Goal: Task Accomplishment & Management: Manage account settings

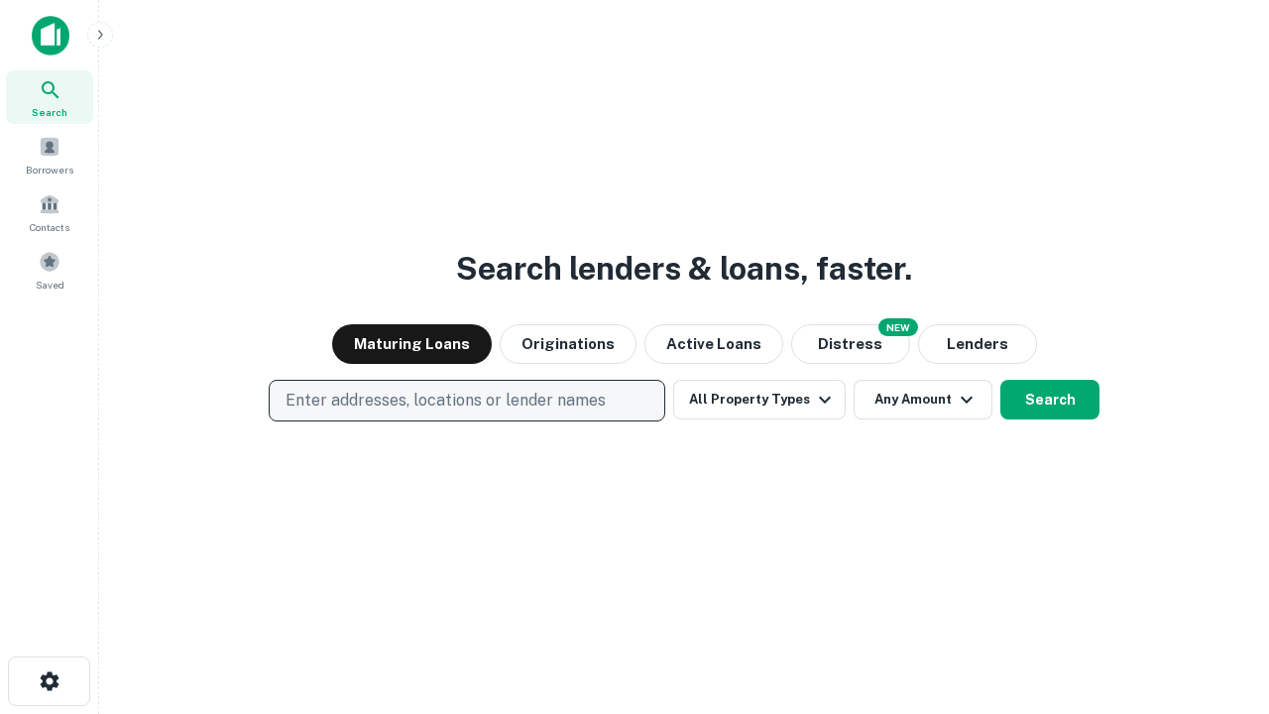
click at [466, 400] on p "Enter addresses, locations or lender names" at bounding box center [445, 401] width 320 height 24
type input "**********"
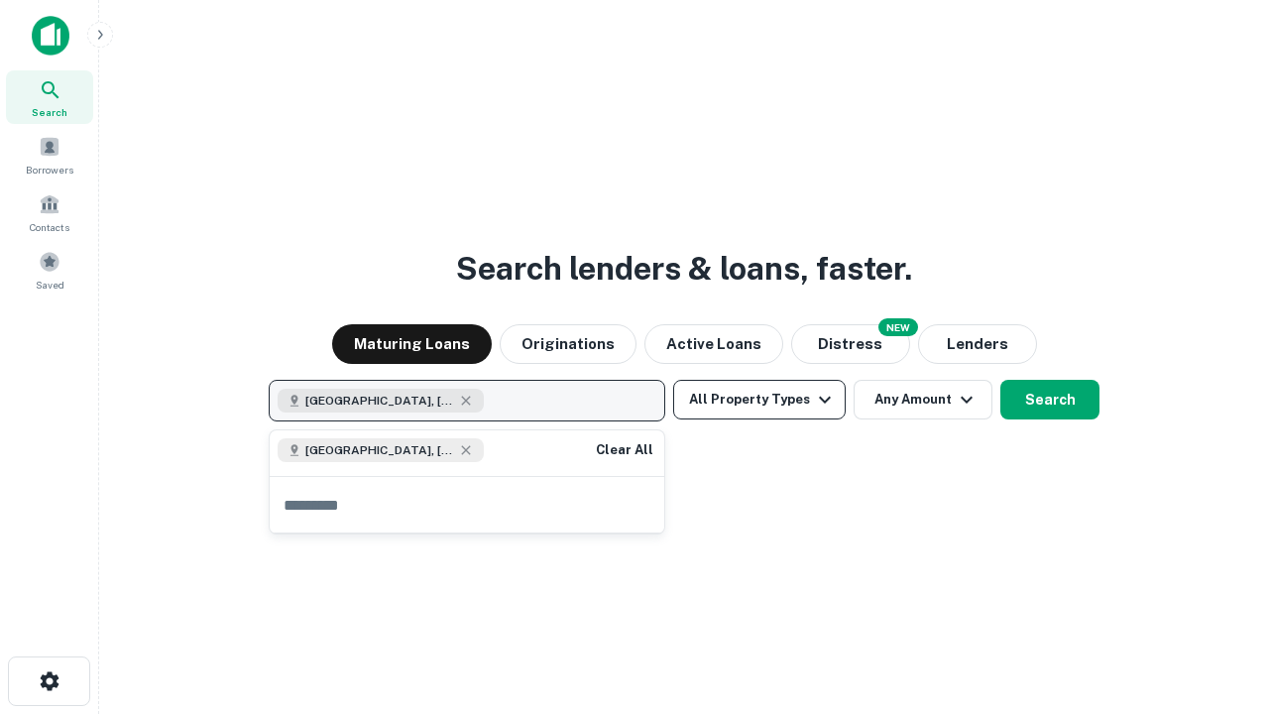
click at [759, 399] on button "All Property Types" at bounding box center [759, 400] width 172 height 40
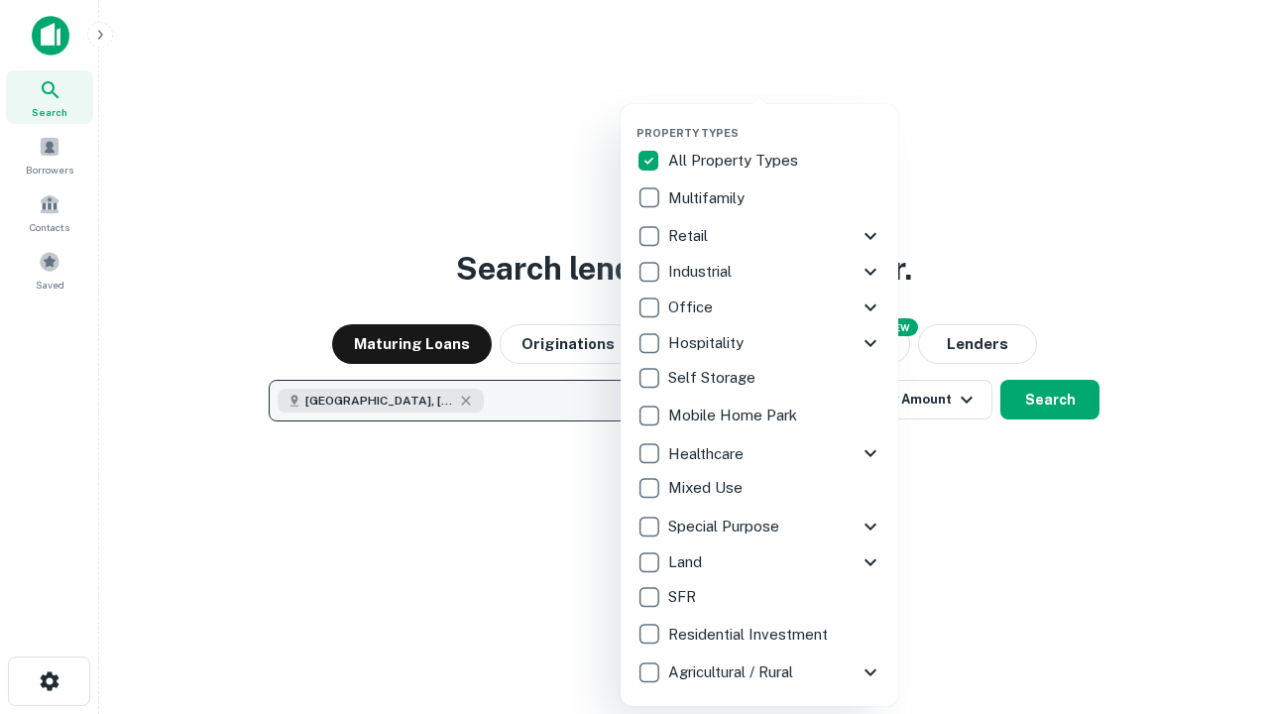
click at [775, 120] on button "button" at bounding box center [775, 120] width 278 height 1
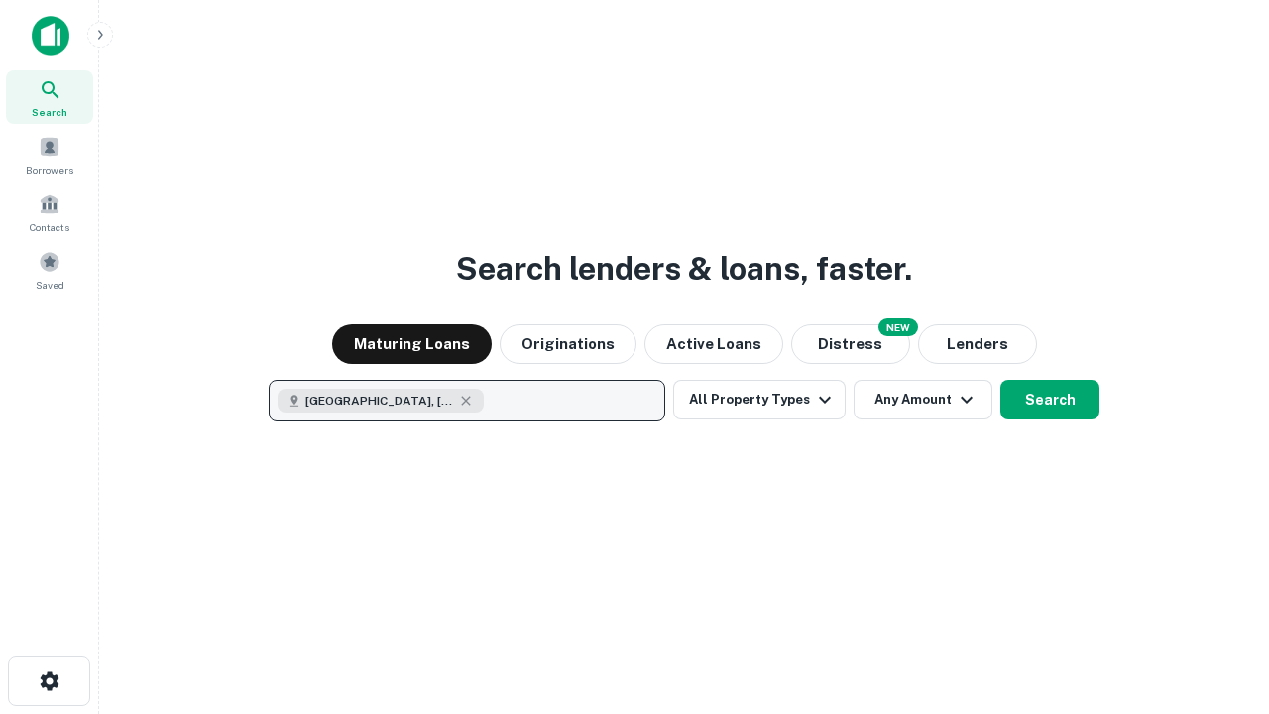
scroll to position [32, 0]
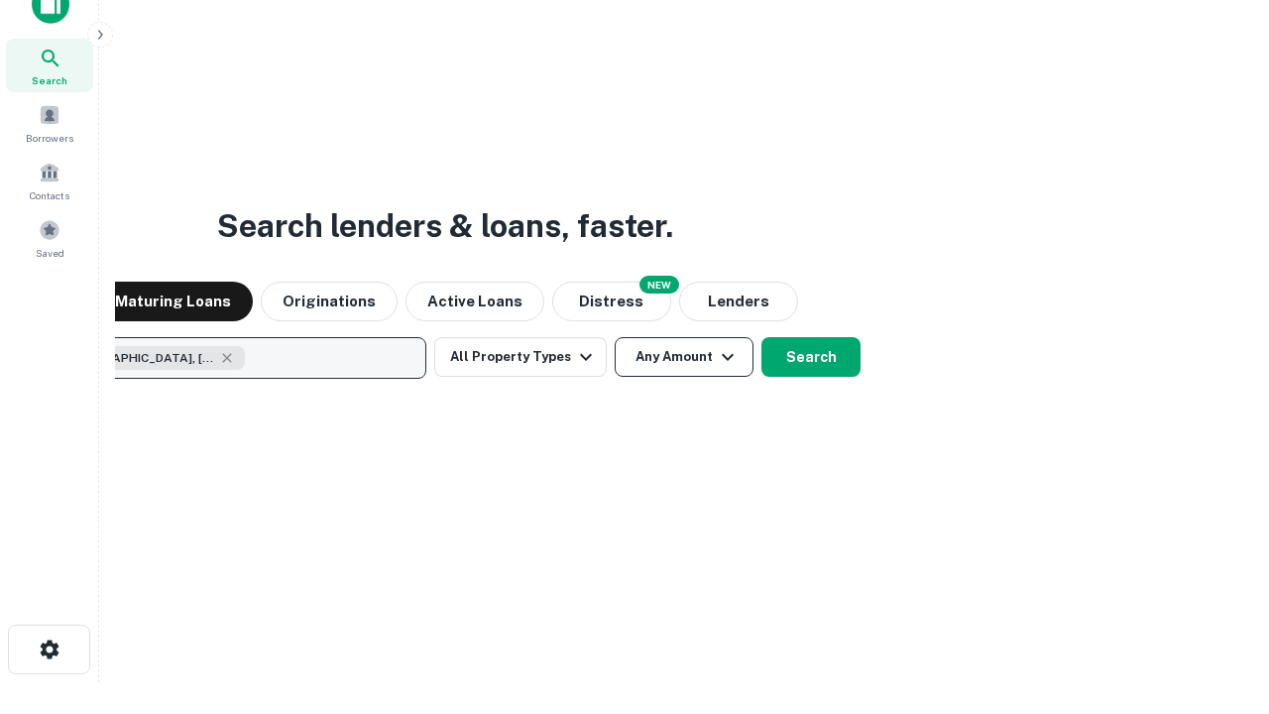
click at [615, 337] on button "Any Amount" at bounding box center [684, 357] width 139 height 40
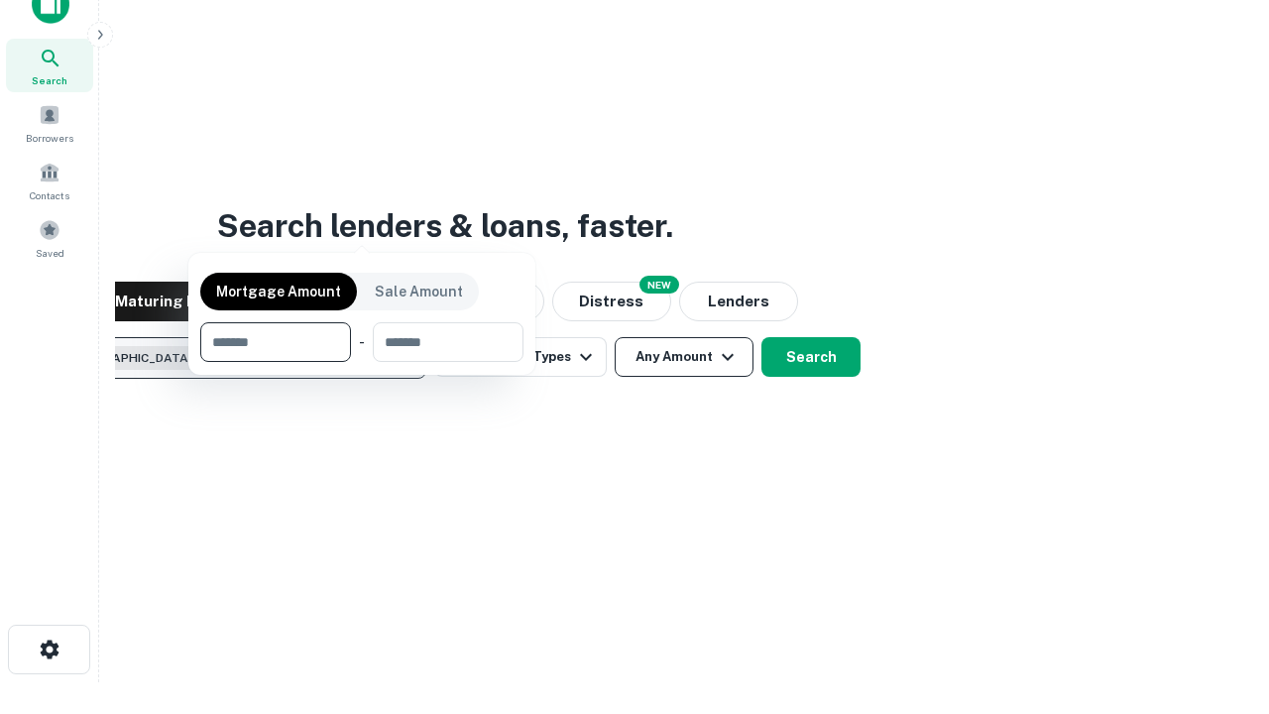
scroll to position [143, 561]
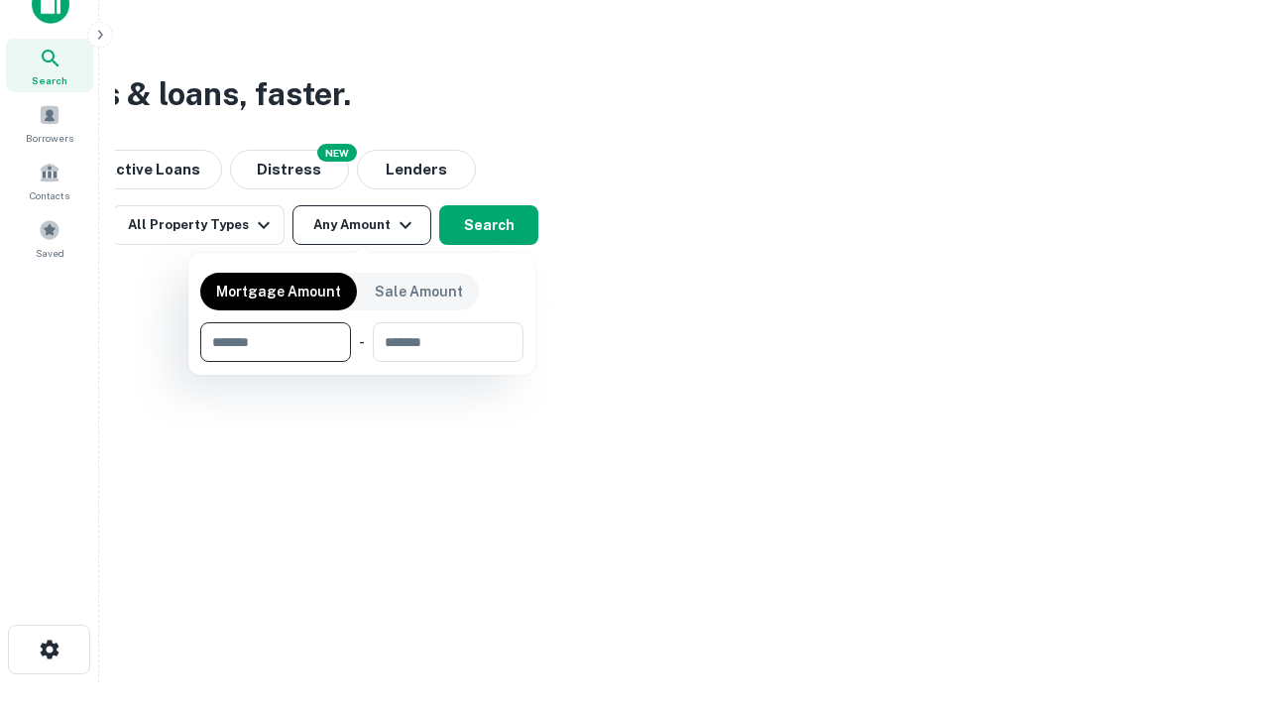
type input "*******"
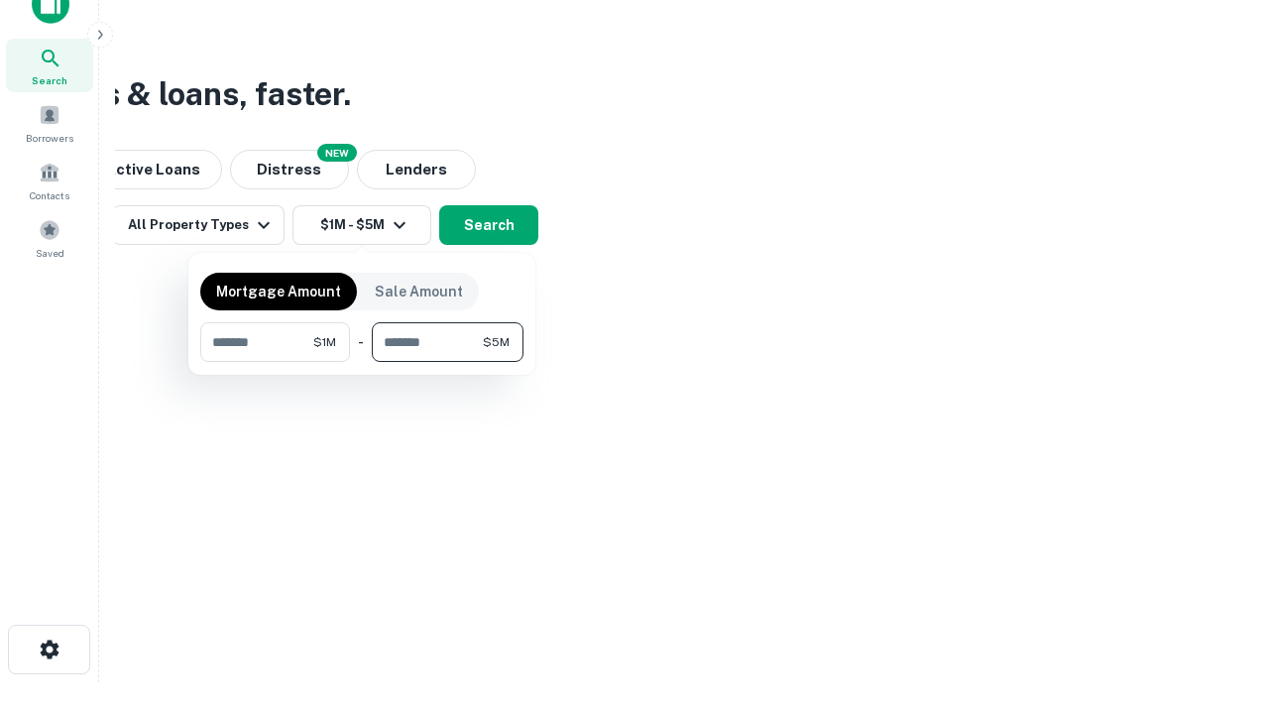
type input "*******"
click at [362, 362] on button "button" at bounding box center [361, 362] width 323 height 1
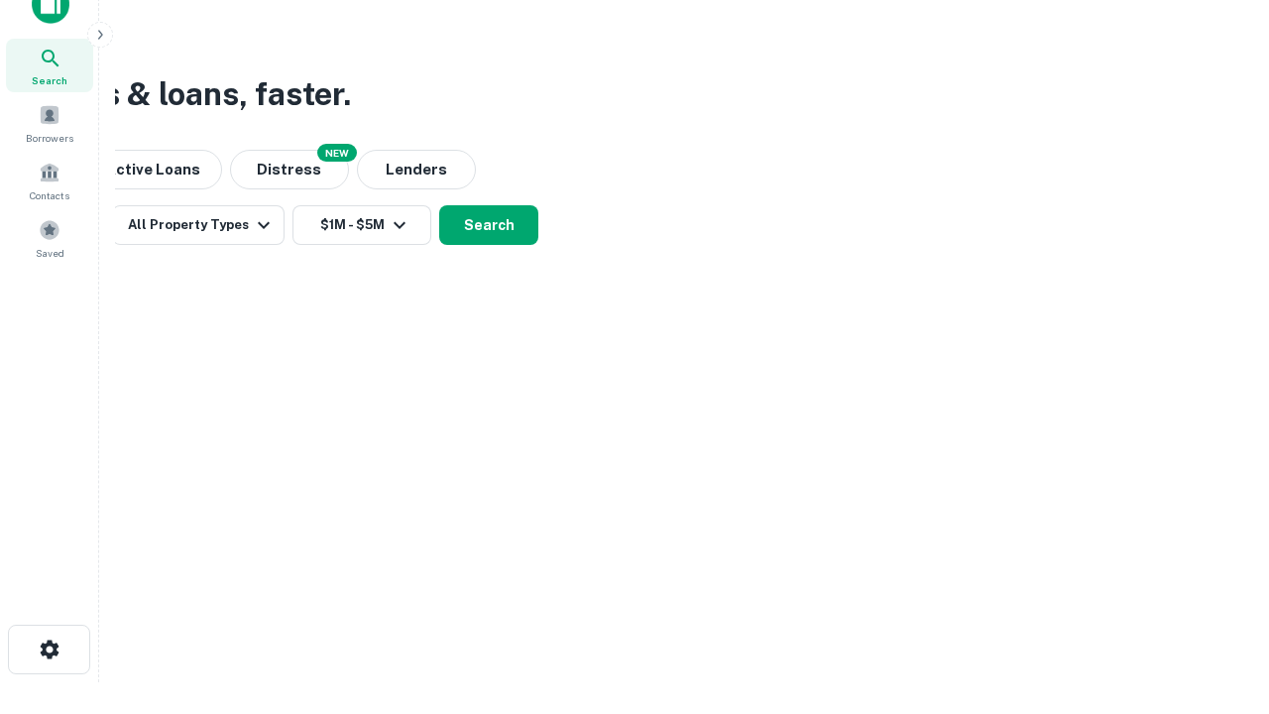
scroll to position [32, 0]
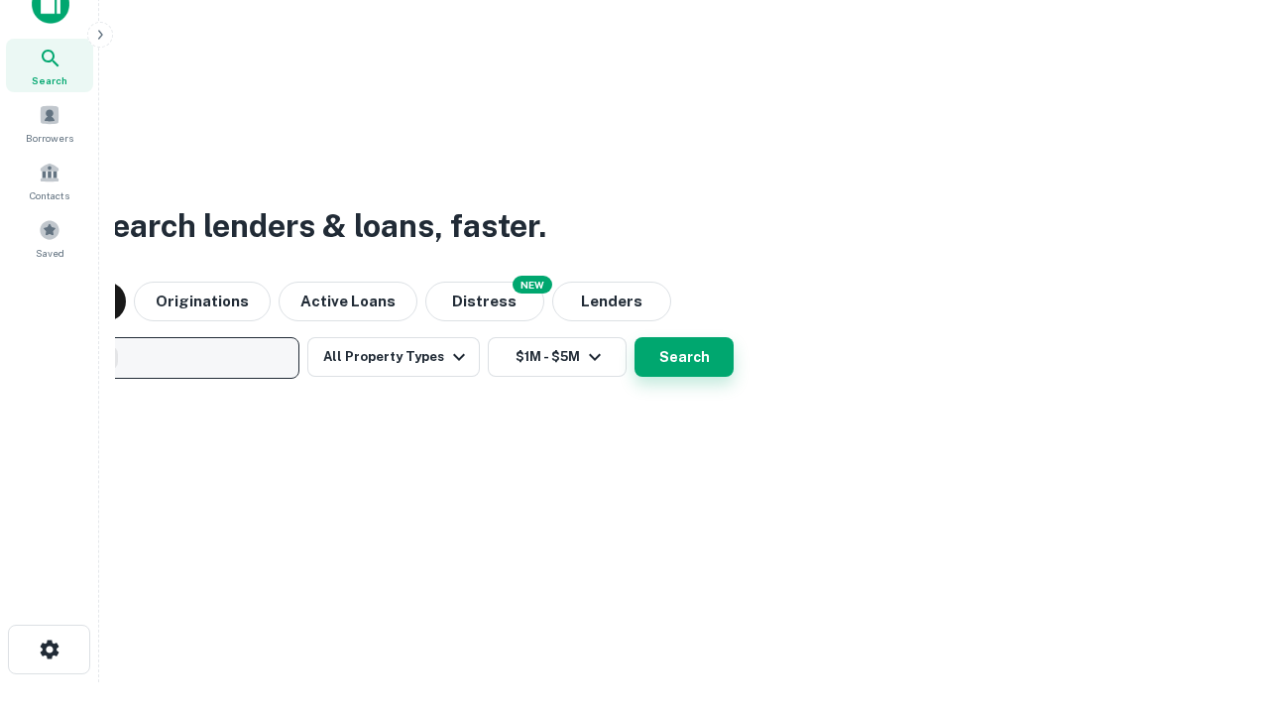
click at [634, 337] on button "Search" at bounding box center [683, 357] width 99 height 40
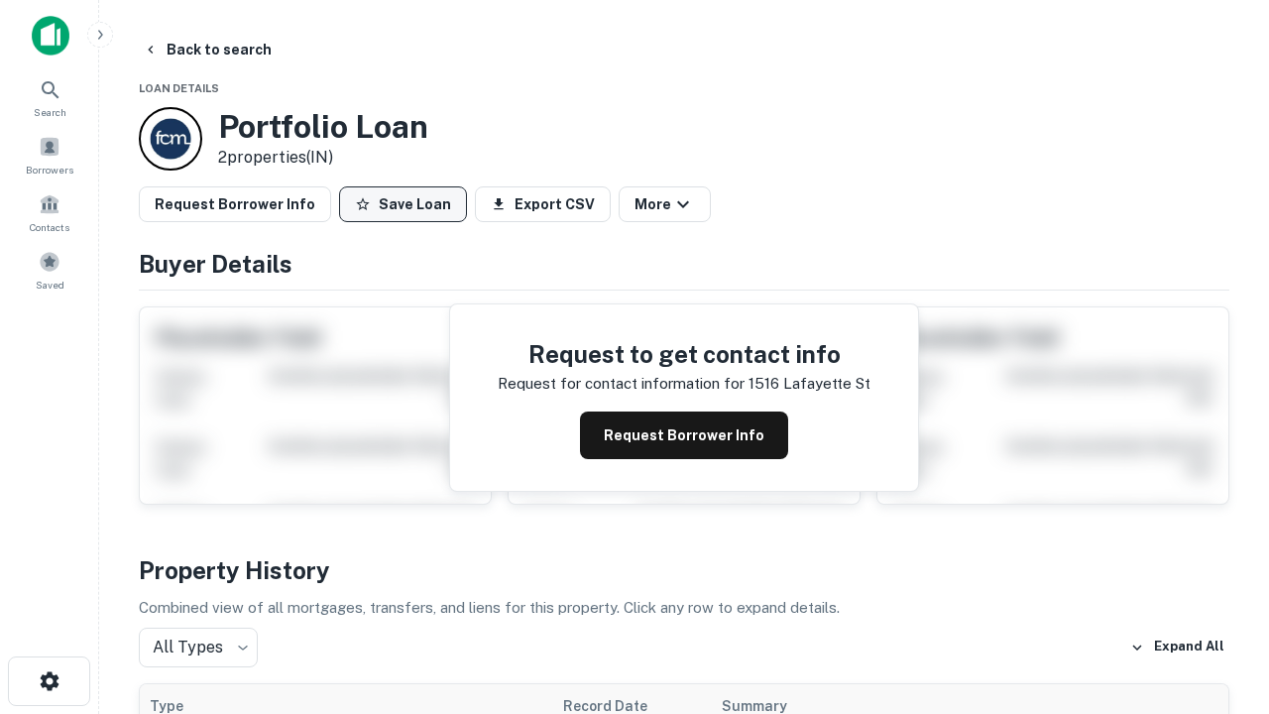
click at [402, 204] on button "Save Loan" at bounding box center [403, 204] width 128 height 36
click at [407, 204] on button "Loan Saved" at bounding box center [407, 204] width 137 height 36
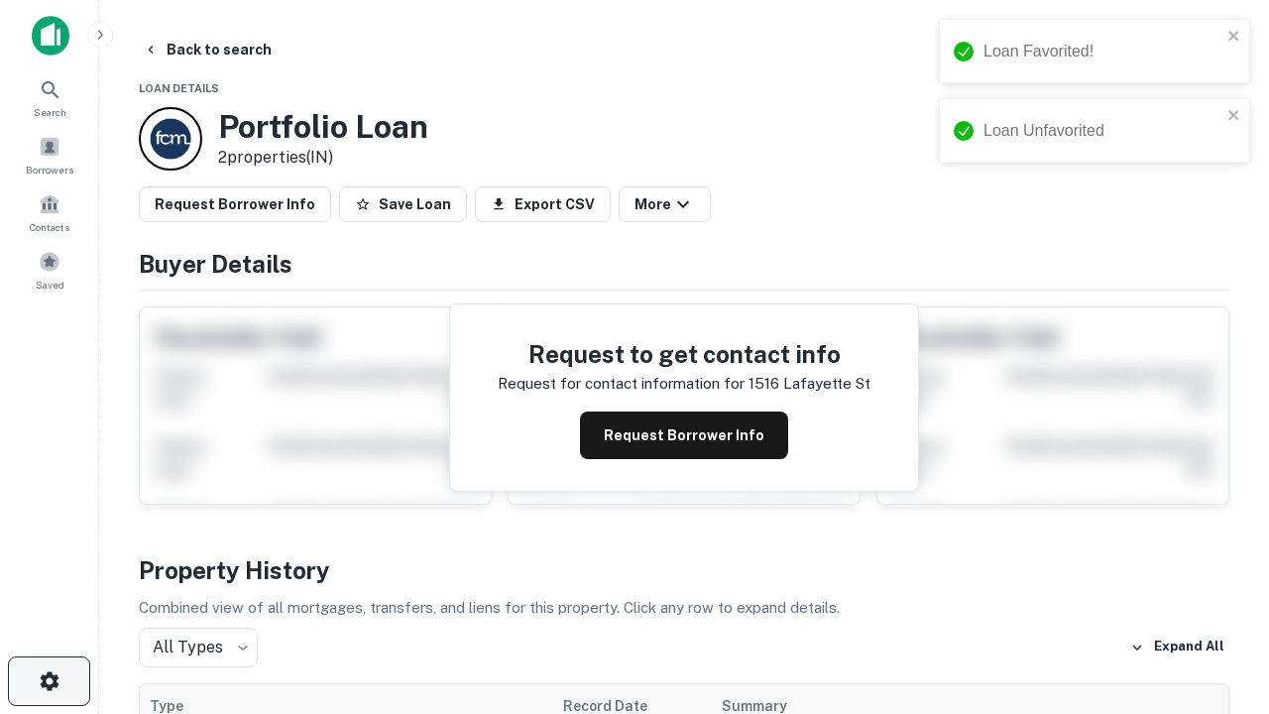
click at [49, 681] on icon "button" at bounding box center [50, 681] width 24 height 24
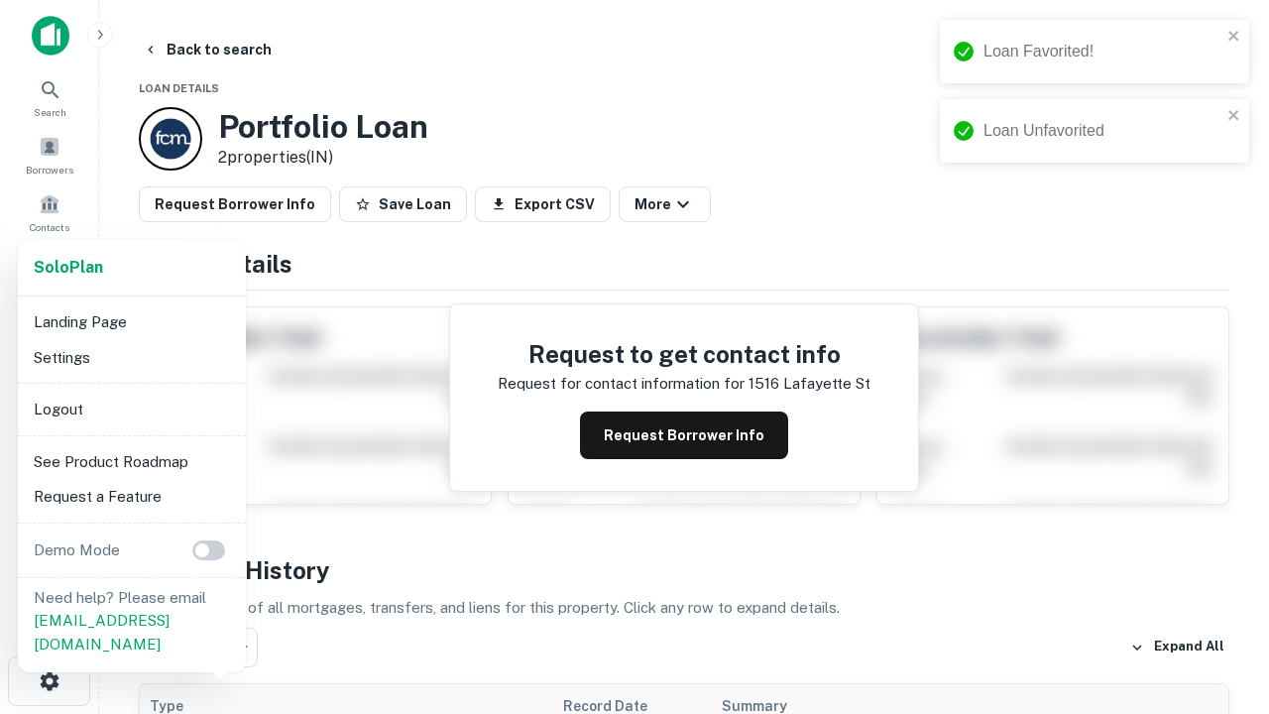
click at [131, 408] on li "Logout" at bounding box center [132, 410] width 212 height 36
